Goal: Use online tool/utility: Utilize a website feature to perform a specific function

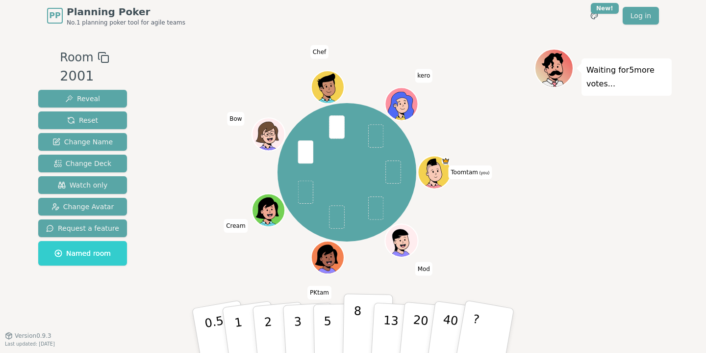
click at [348, 326] on button "8" at bounding box center [368, 330] width 51 height 75
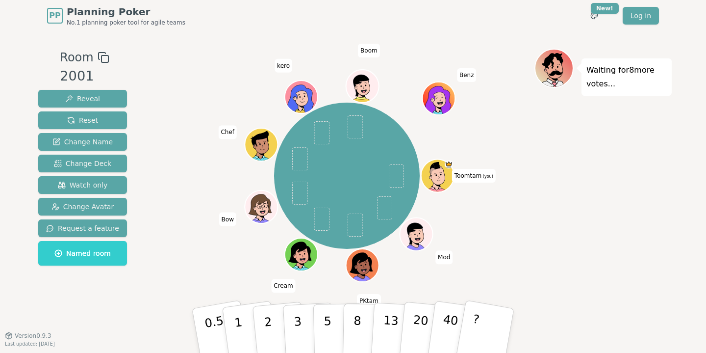
click at [249, 274] on div "Toomtam (you) Mod PKtam Cream Bow Chef kero Boom Benz" at bounding box center [346, 175] width 375 height 219
click at [302, 325] on button "3" at bounding box center [309, 330] width 53 height 77
click at [528, 150] on div "Toomtam (you) ModKiKu PKtam Cream Bow Chef kero Boom Benz" at bounding box center [346, 175] width 375 height 219
click at [193, 278] on div "Toomtam (you) ModKiKu PKtam Cream Bow Chef kero Boom Benz" at bounding box center [346, 175] width 375 height 219
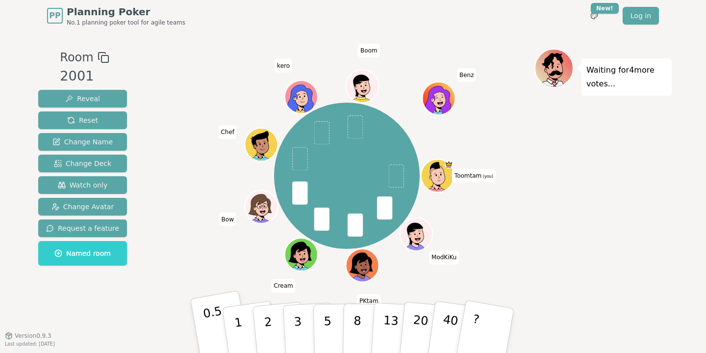
click at [211, 317] on p "0.5" at bounding box center [215, 331] width 27 height 55
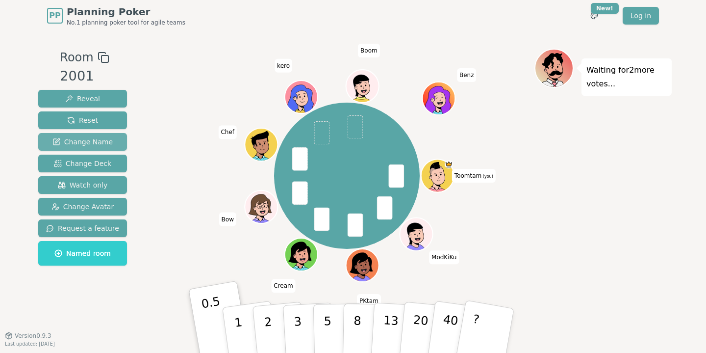
click at [95, 135] on button "Change Name" at bounding box center [82, 142] width 89 height 18
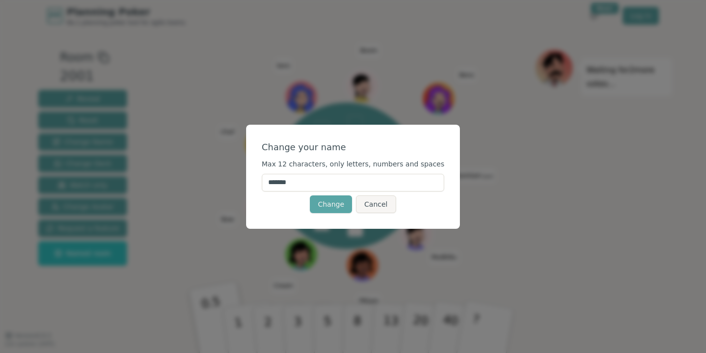
click at [322, 185] on input "*******" at bounding box center [353, 183] width 183 height 18
type input "*******"
click at [376, 203] on button "Cancel" at bounding box center [376, 204] width 40 height 18
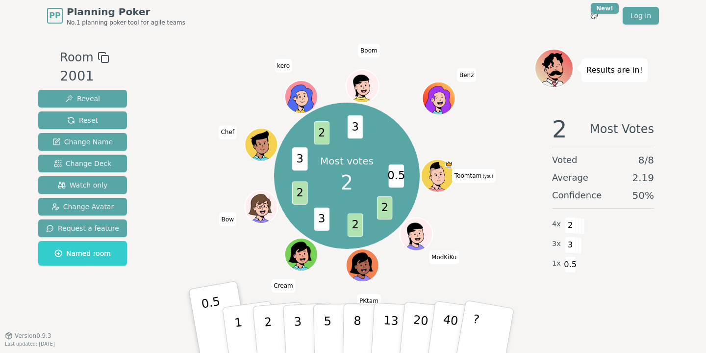
click at [498, 203] on div "Most votes 2 0.5 2 2 3 2 3 2 3 Toomtam (you) ModKiKu PKtam Cream Bow Chef kero …" at bounding box center [346, 175] width 375 height 219
